Goal: Navigation & Orientation: Understand site structure

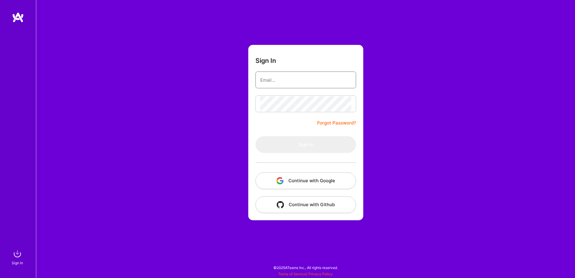
click at [319, 80] on input "email" at bounding box center [305, 79] width 91 height 15
paste input "[EMAIL_ADDRESS][PERSON_NAME][DOMAIN_NAME]"
type input "[EMAIL_ADDRESS][PERSON_NAME][DOMAIN_NAME]"
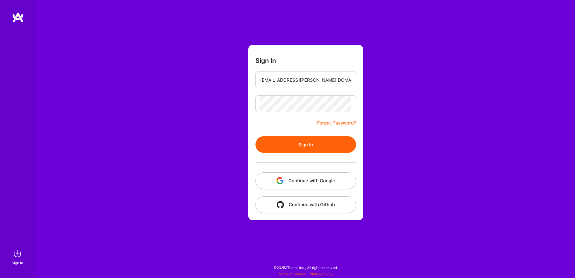
click at [323, 148] on button "Sign In" at bounding box center [305, 144] width 101 height 17
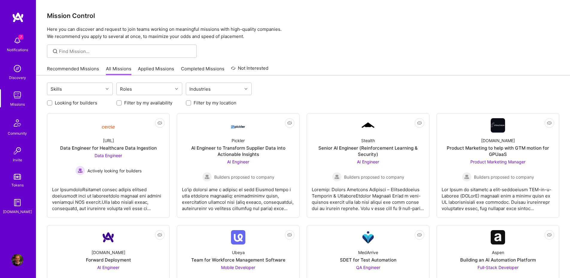
click at [24, 43] on div "7 Notifications" at bounding box center [17, 44] width 37 height 21
click at [5, 43] on div "7 Notifications" at bounding box center [17, 44] width 37 height 21
click at [5, 43] on div "7 Notifications Discovery Missions Community Invite Tokens A.Guide" at bounding box center [18, 124] width 36 height 181
click at [20, 181] on link "Tokens" at bounding box center [17, 180] width 37 height 17
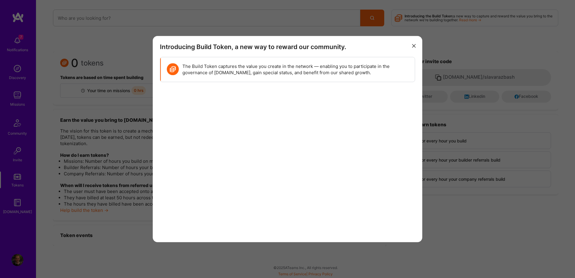
click at [411, 48] on button "modal" at bounding box center [413, 46] width 7 height 10
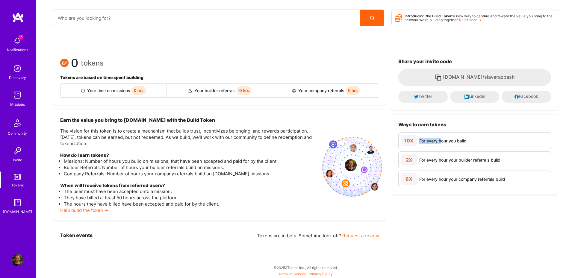
drag, startPoint x: 441, startPoint y: 142, endPoint x: 408, endPoint y: 147, distance: 33.4
click at [408, 147] on div "10X For every hour you build" at bounding box center [474, 140] width 153 height 17
click at [497, 166] on div "2X For every hour your builder referrals build" at bounding box center [474, 160] width 153 height 17
drag, startPoint x: 495, startPoint y: 163, endPoint x: 477, endPoint y: 157, distance: 19.1
click at [478, 157] on div "For every hour your builder referrals build" at bounding box center [459, 160] width 81 height 6
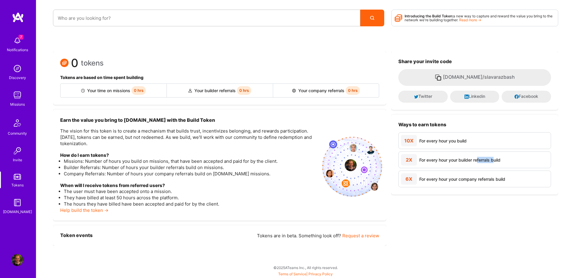
click at [10, 67] on link "Discovery" at bounding box center [17, 72] width 37 height 18
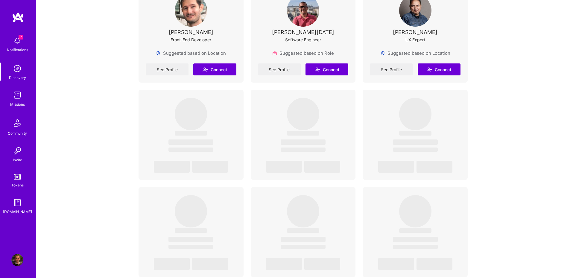
scroll to position [1085, 0]
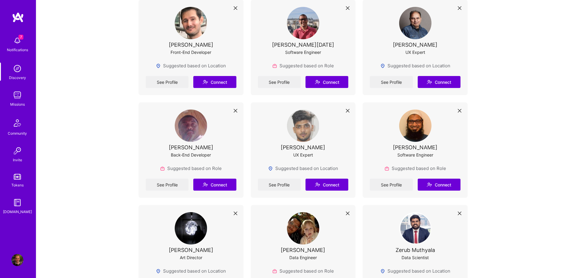
click at [194, 42] on div "Dominic Bou-Samra" at bounding box center [191, 45] width 45 height 6
click at [170, 81] on link "See Profile" at bounding box center [167, 82] width 43 height 12
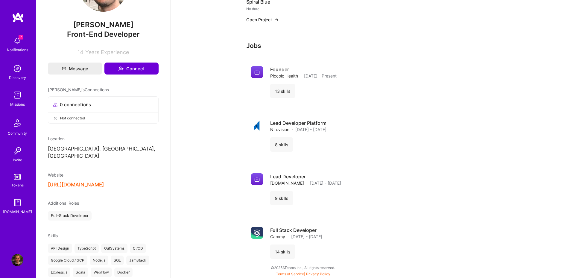
scroll to position [107, 0]
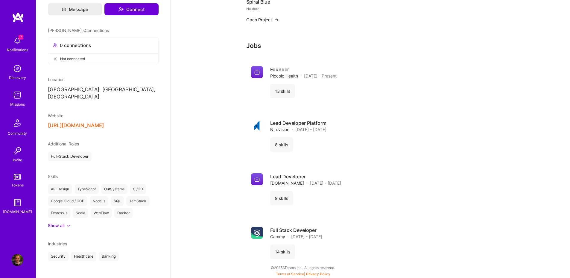
click at [10, 95] on link "Missions" at bounding box center [17, 98] width 37 height 18
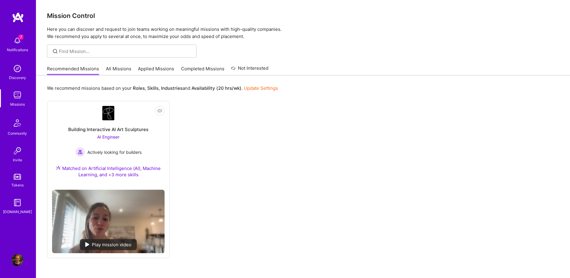
click at [121, 68] on link "All Missions" at bounding box center [118, 71] width 25 height 10
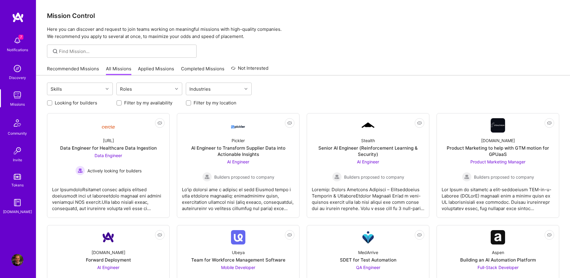
click at [14, 198] on img at bounding box center [17, 203] width 12 height 12
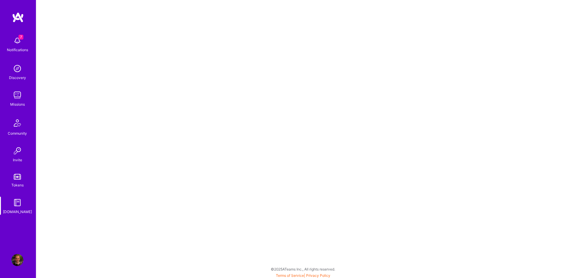
click at [7, 124] on link "Community" at bounding box center [17, 126] width 37 height 21
